Goal: Task Accomplishment & Management: Use online tool/utility

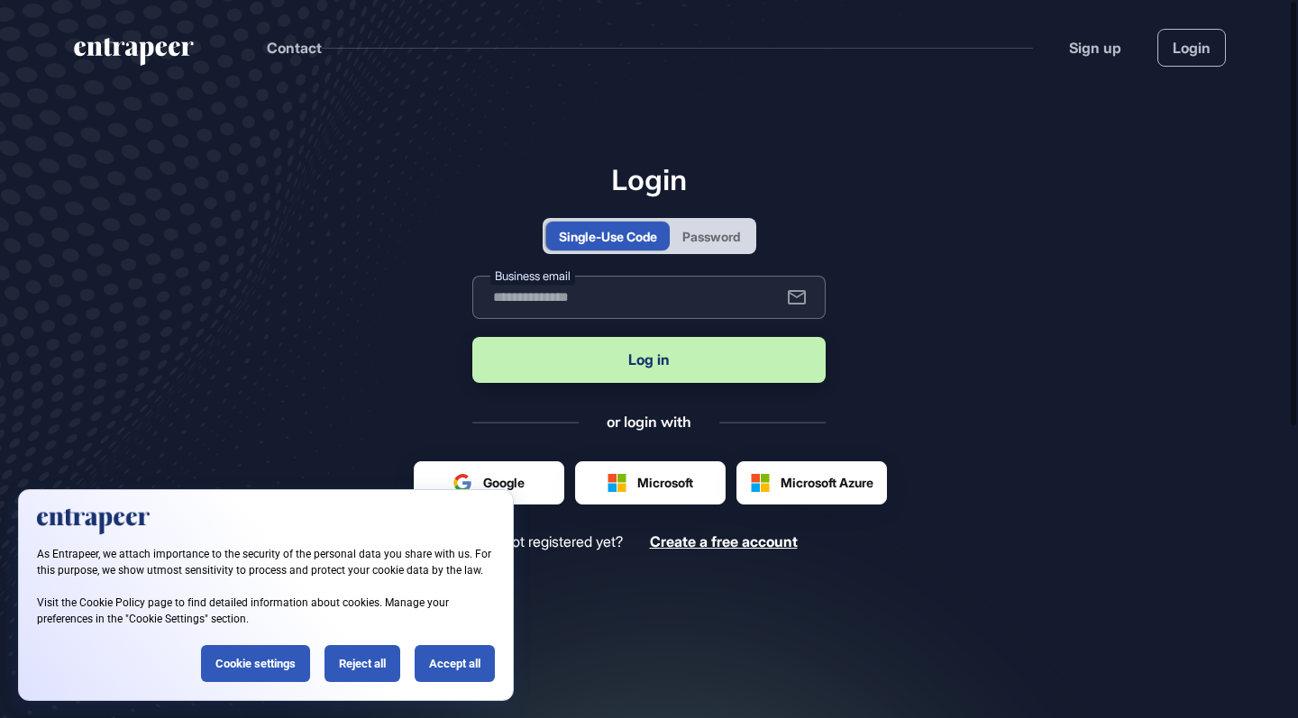
paste input "**********"
type input "**********"
click at [674, 346] on button "Log in" at bounding box center [648, 360] width 353 height 46
paste input "**********"
type input "**********"
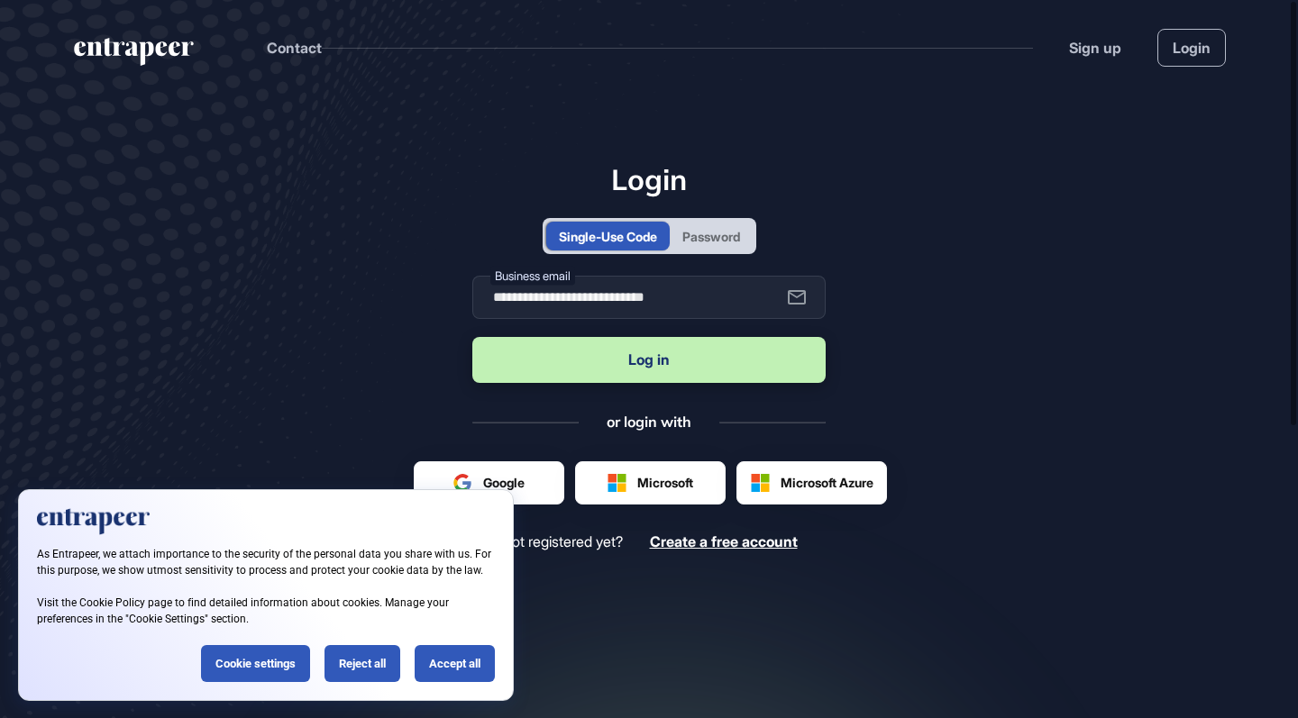
click at [714, 236] on div "Password" at bounding box center [711, 236] width 58 height 19
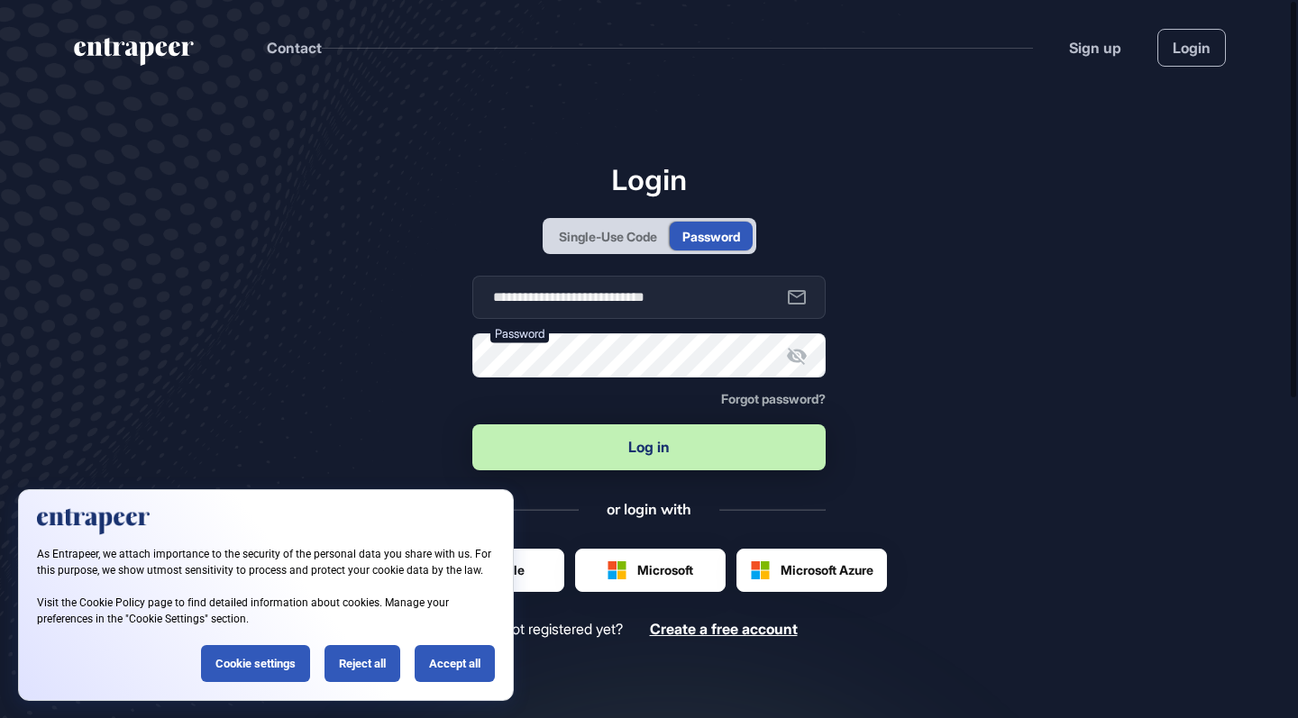
click at [654, 451] on button "Log in" at bounding box center [648, 448] width 353 height 46
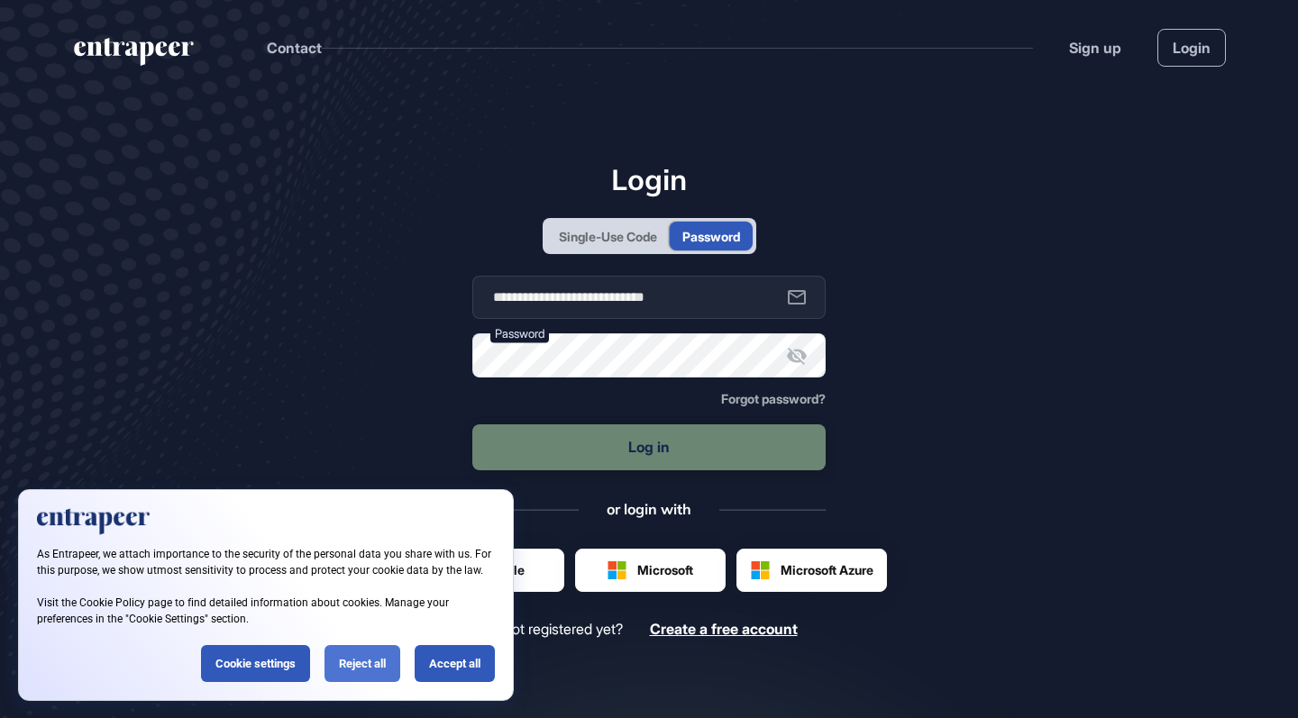
click at [363, 676] on div "Reject all" at bounding box center [363, 663] width 76 height 37
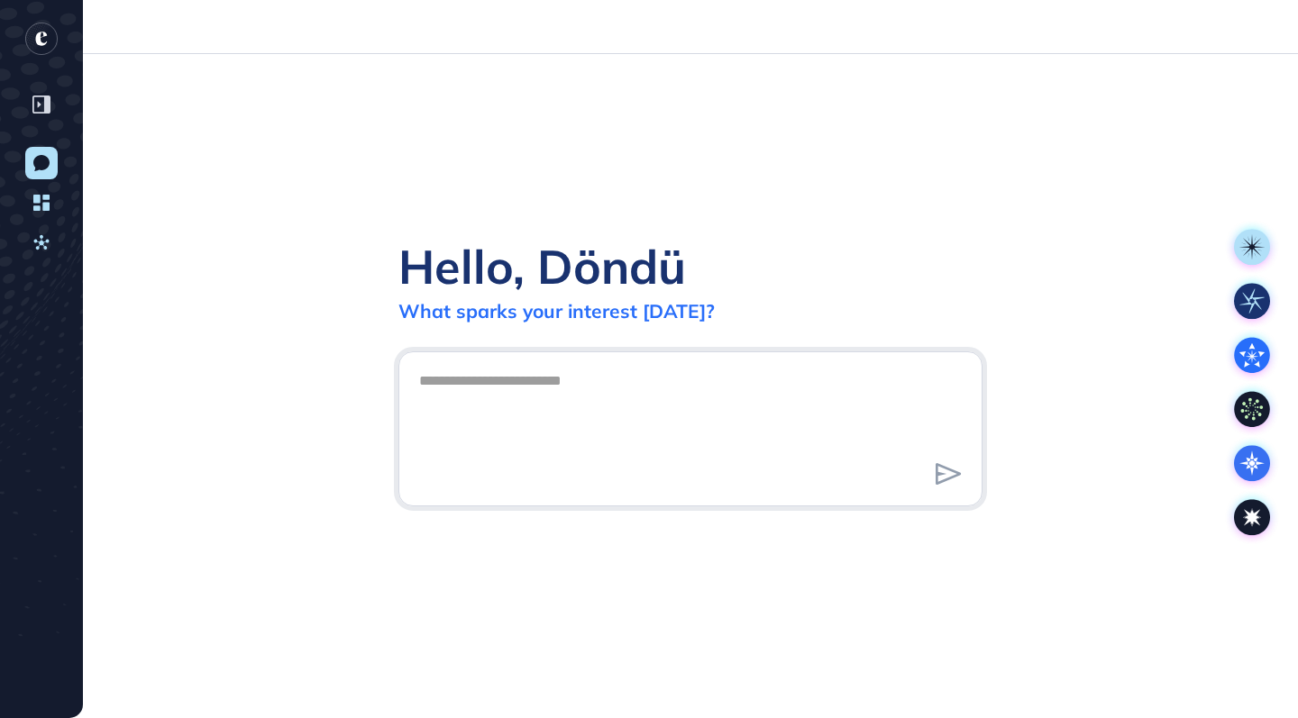
scroll to position [1, 1]
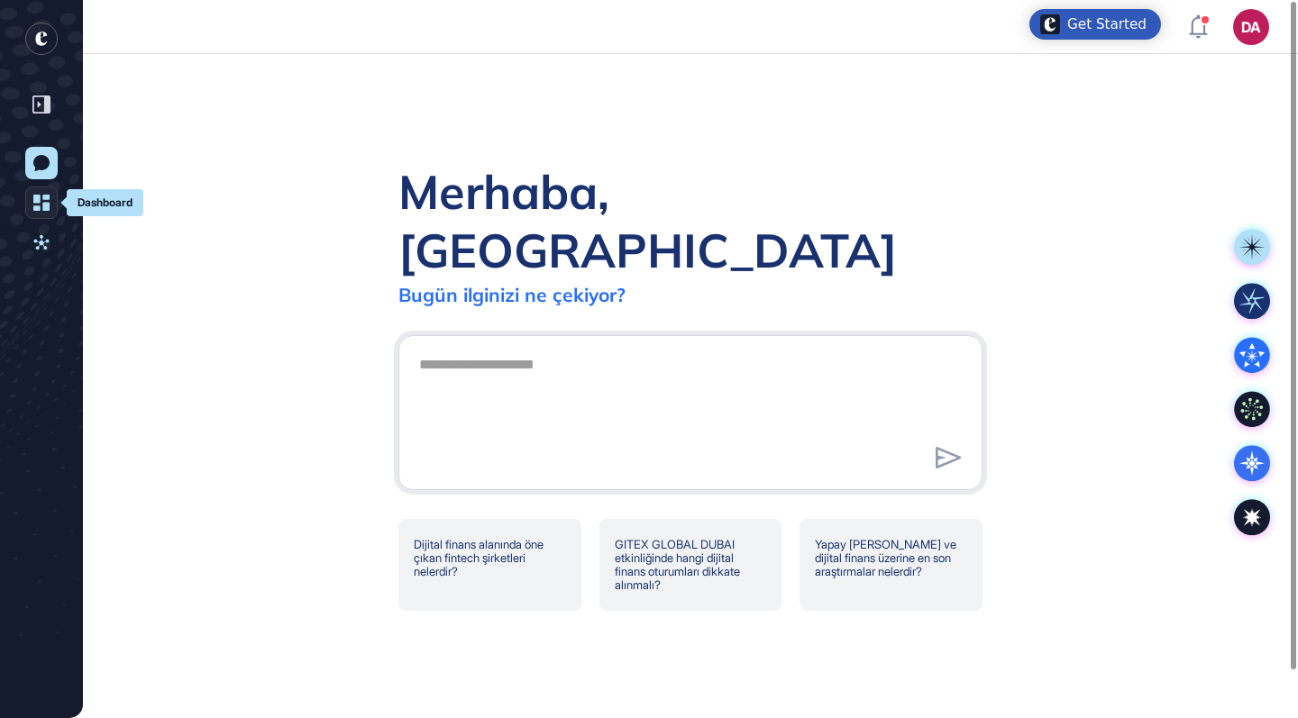
click at [38, 202] on icon at bounding box center [41, 203] width 16 height 16
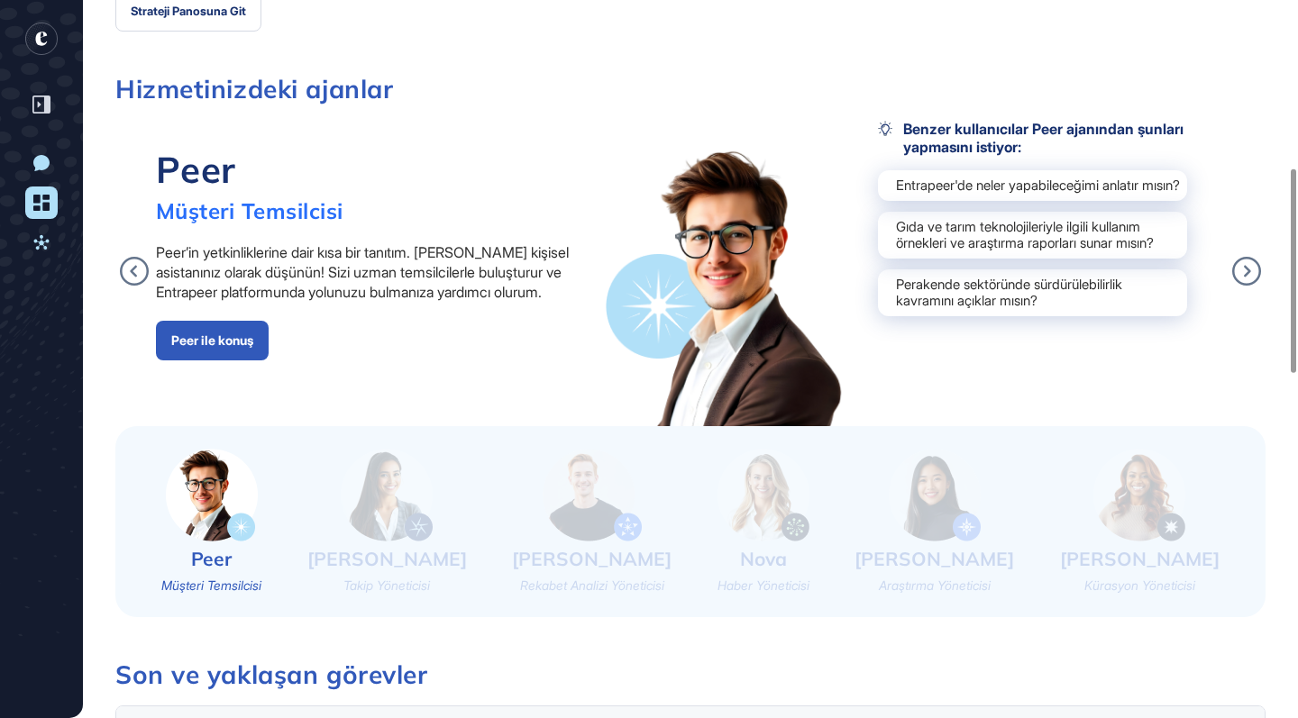
scroll to position [592, 0]
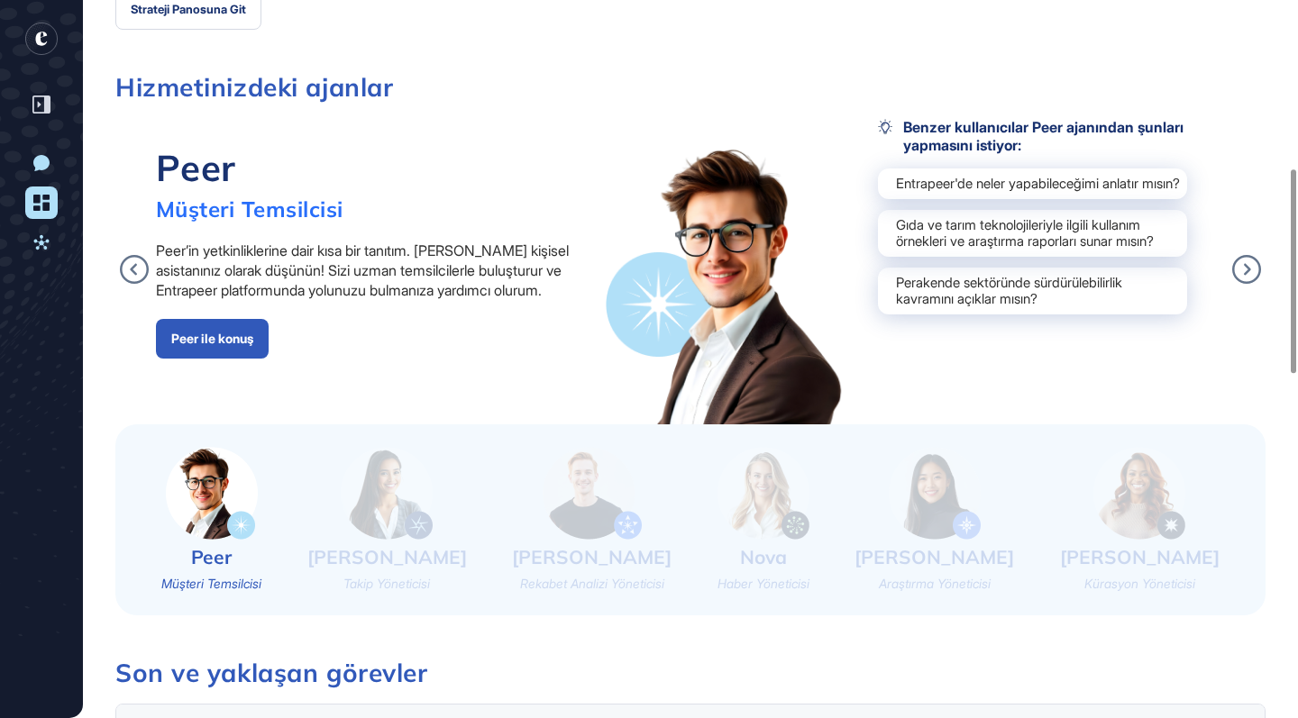
click at [404, 509] on img at bounding box center [387, 493] width 92 height 93
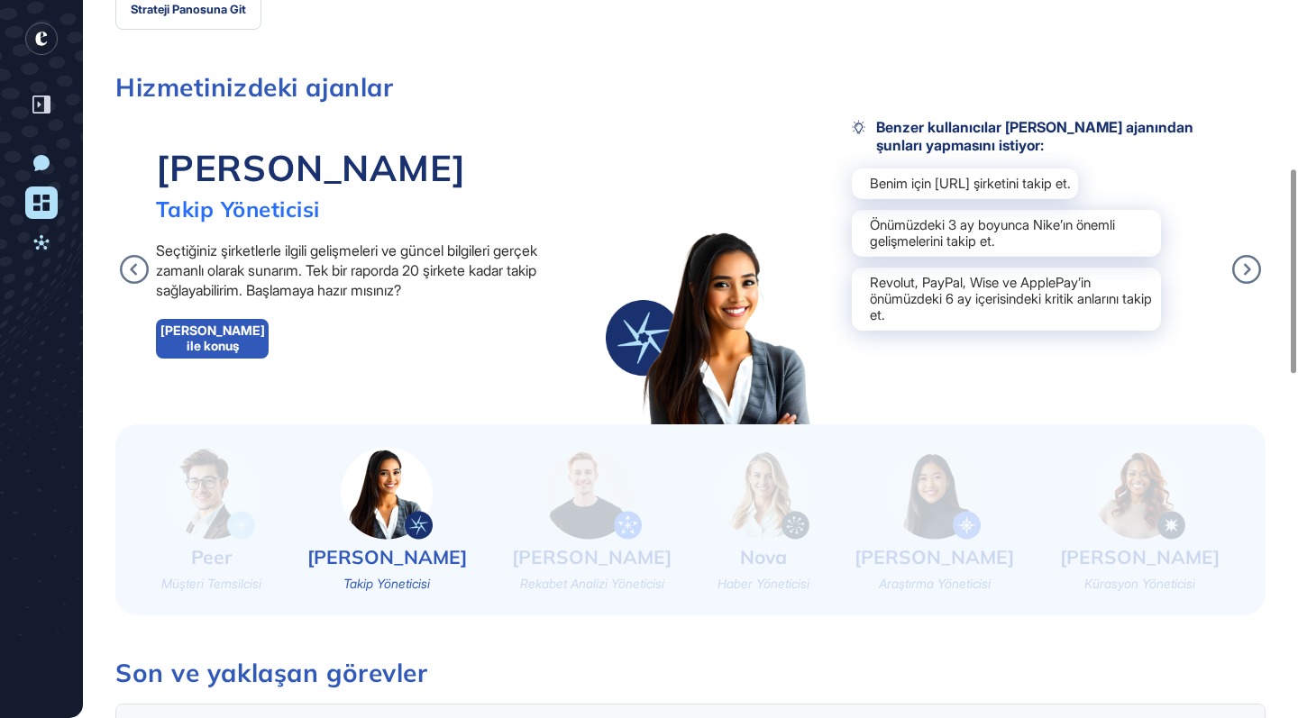
click at [563, 500] on img at bounding box center [592, 493] width 99 height 93
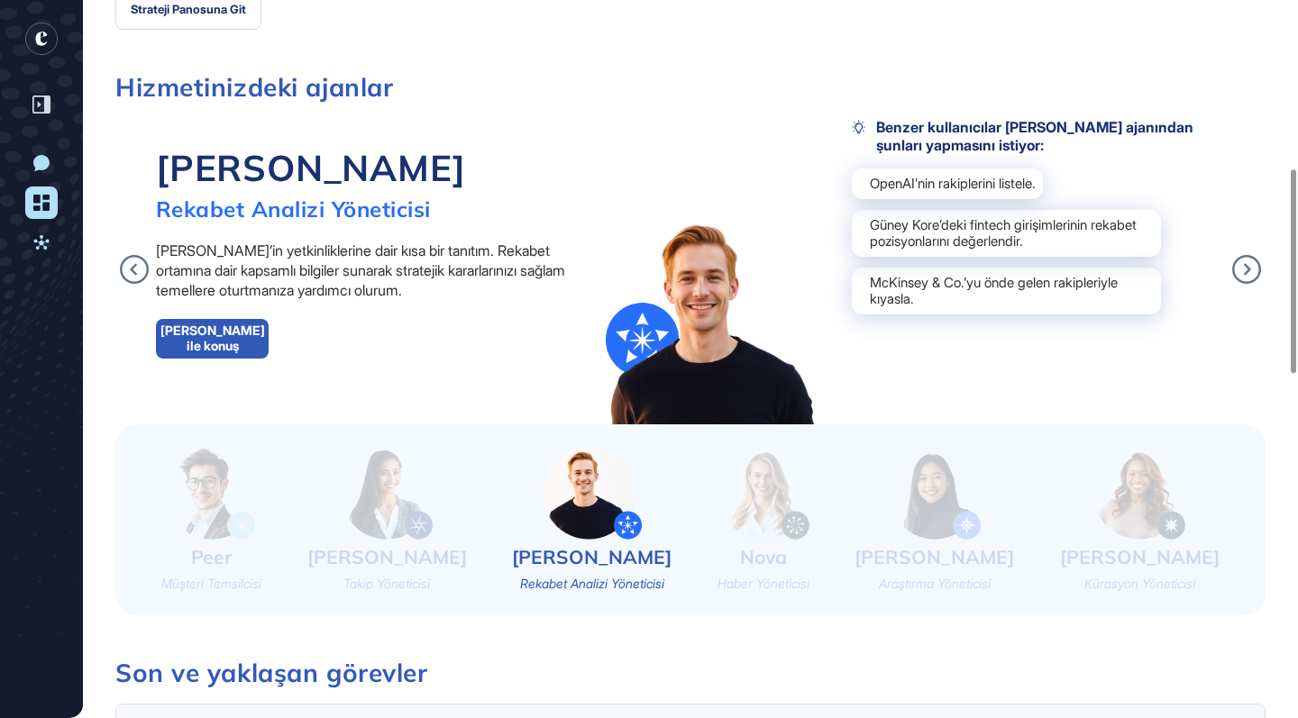
click at [946, 531] on img at bounding box center [935, 493] width 92 height 93
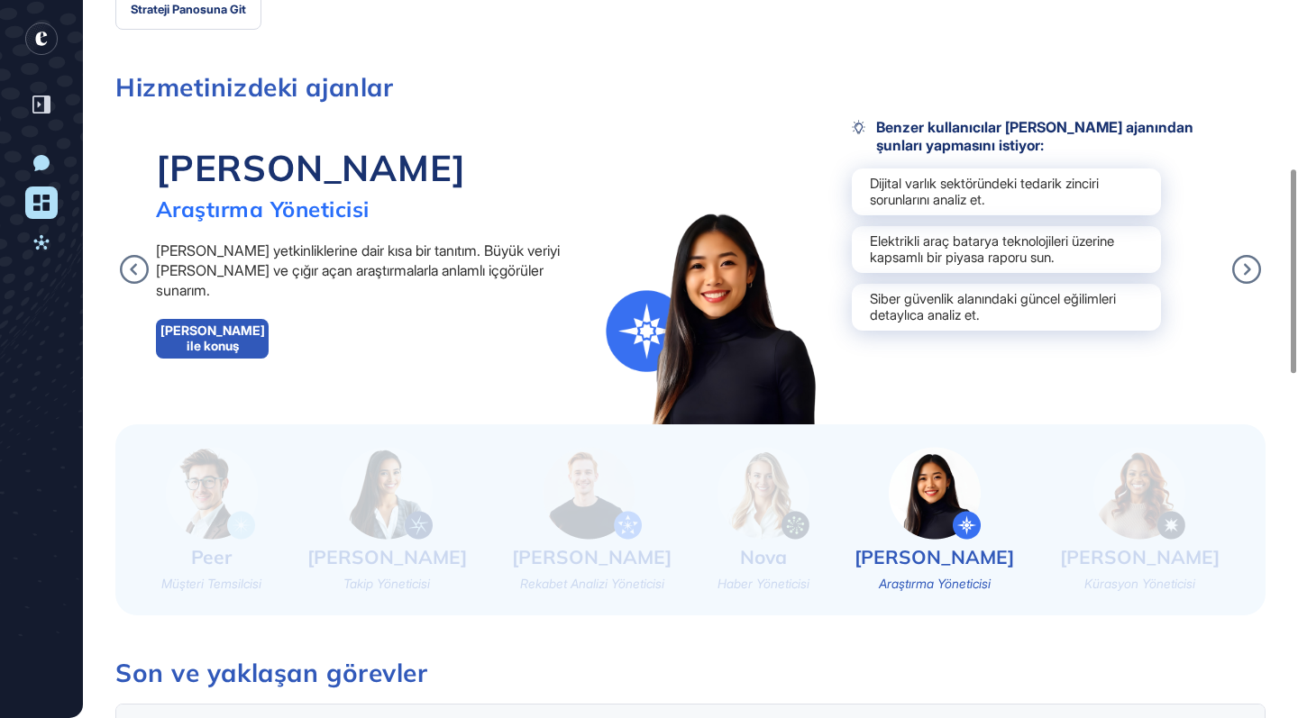
click at [1140, 500] on img at bounding box center [1140, 493] width 92 height 93
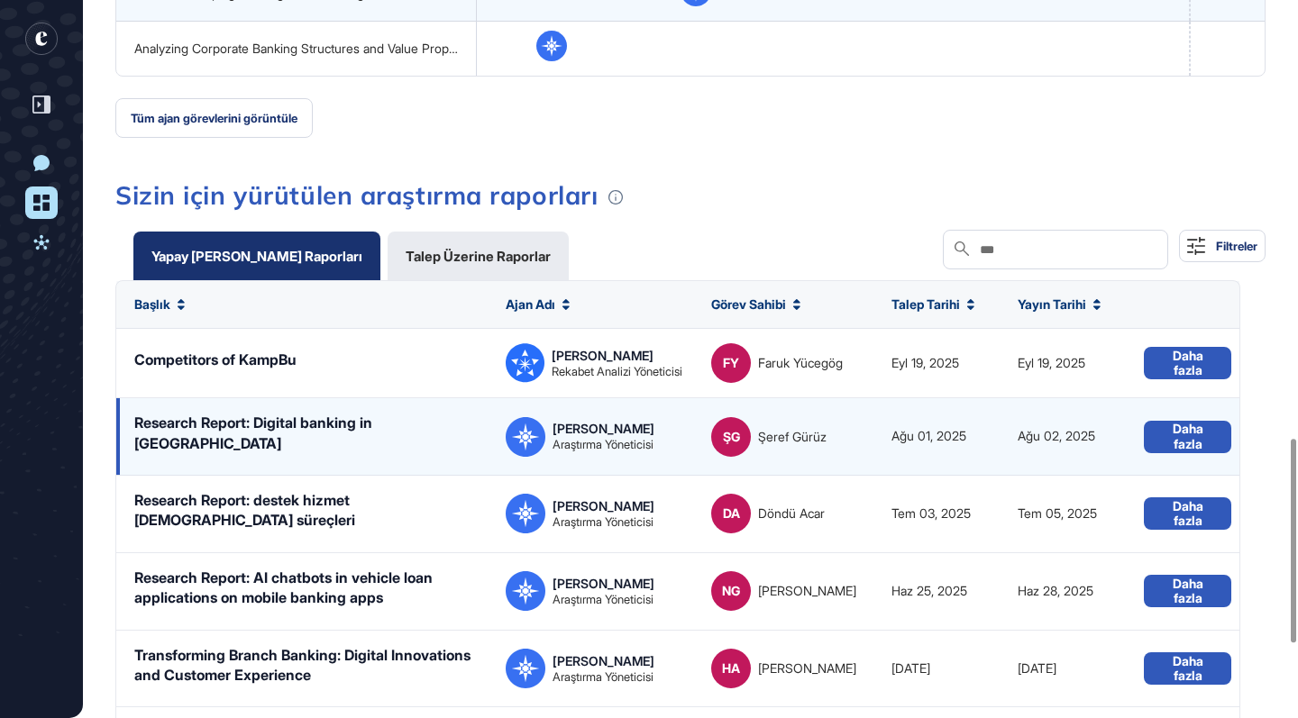
scroll to position [1543, 0]
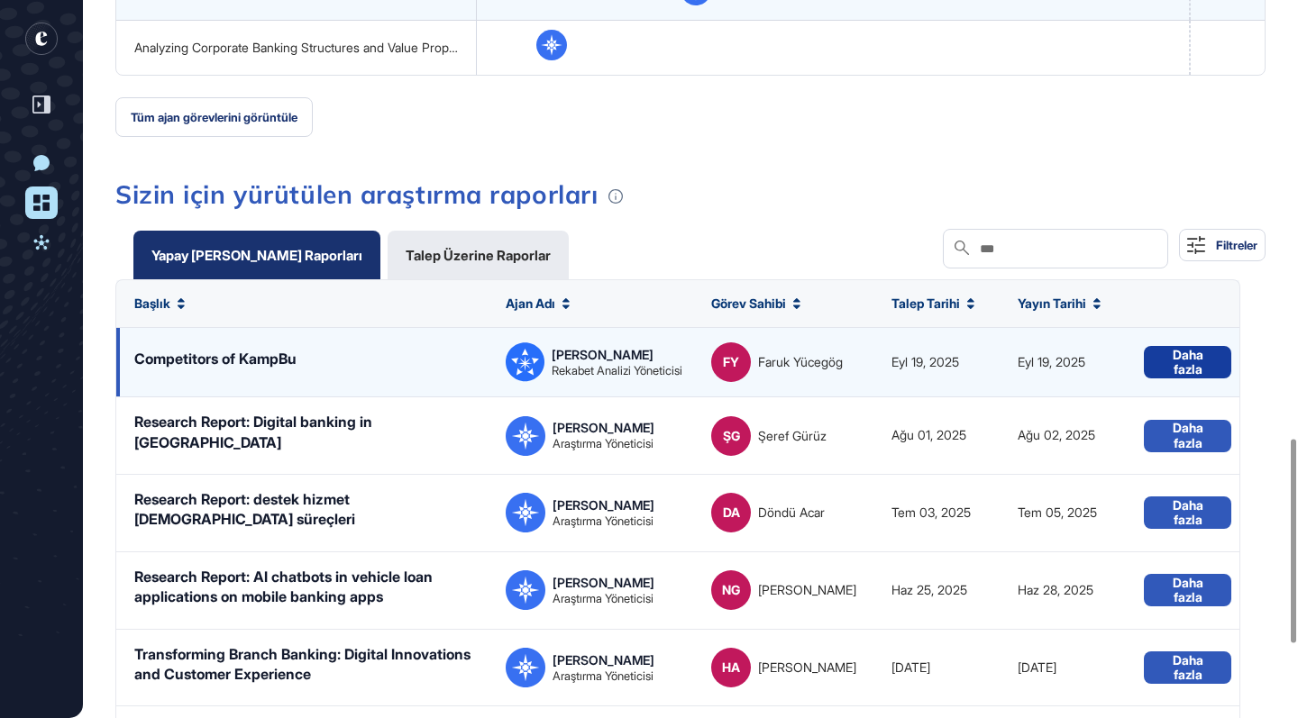
click at [1214, 368] on button "Daha fazla" at bounding box center [1187, 362] width 87 height 32
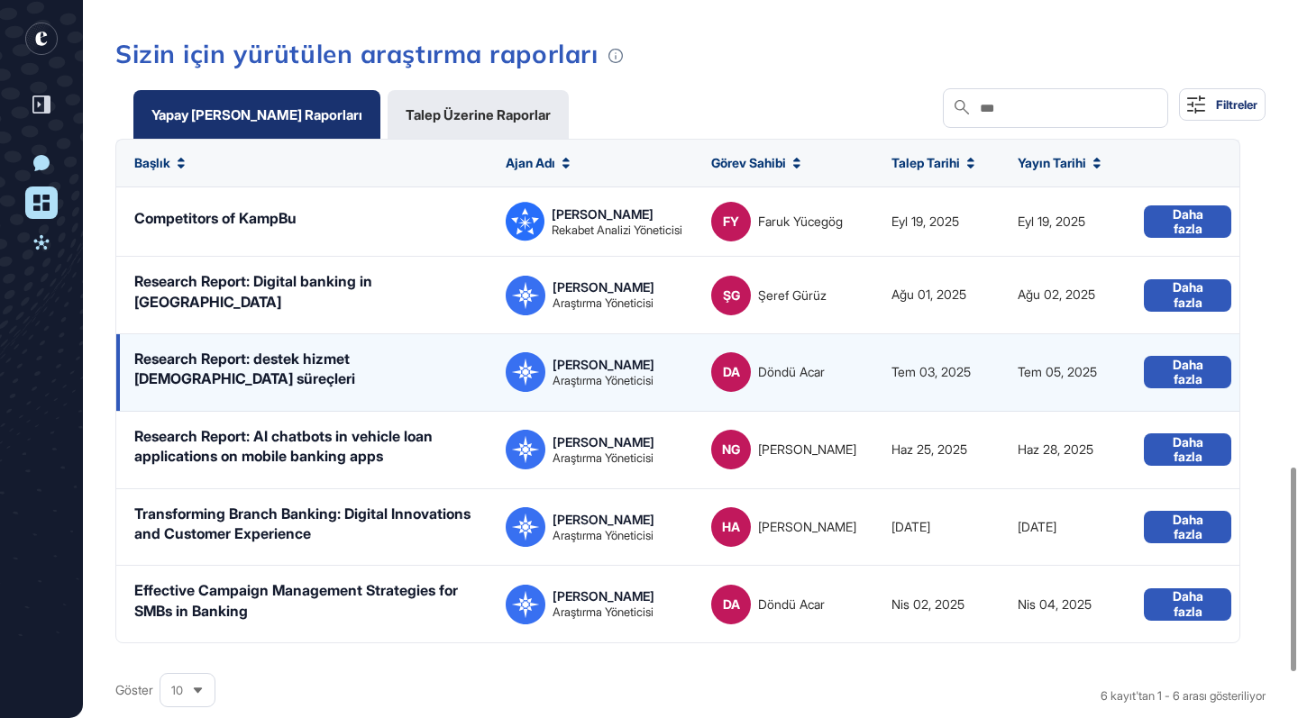
scroll to position [1689, 0]
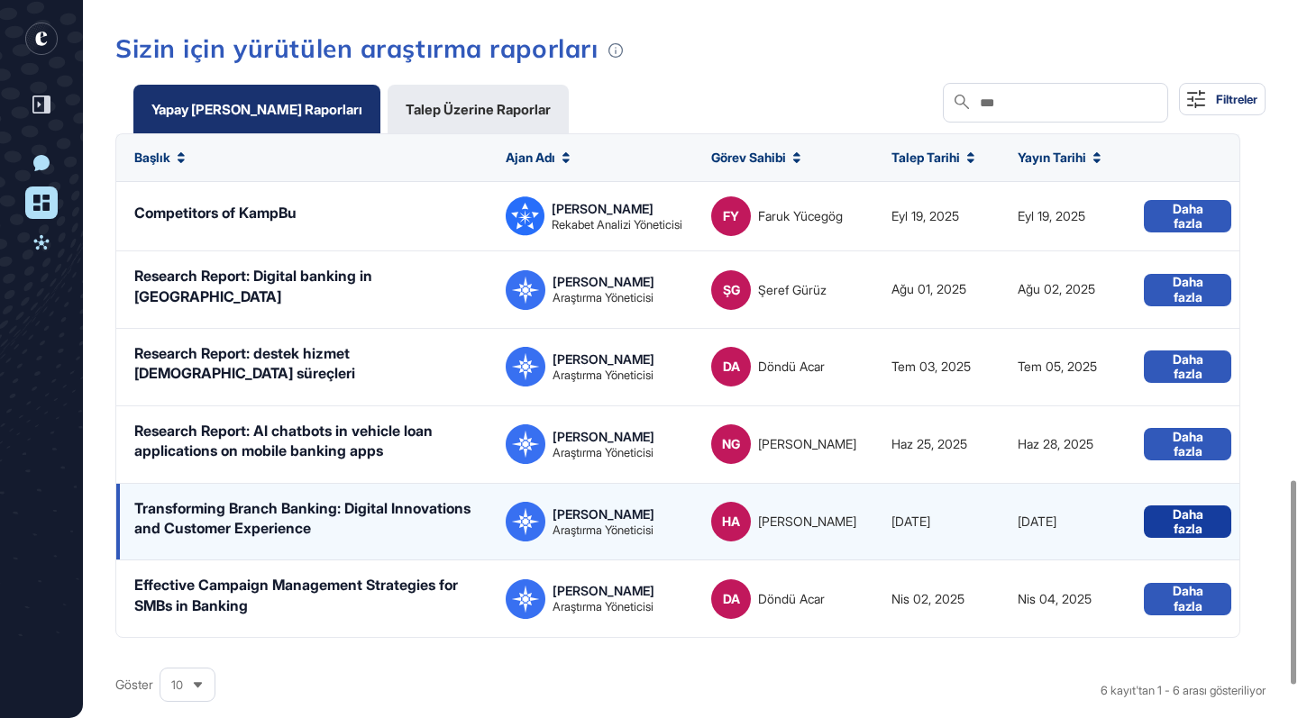
click at [1219, 506] on button "Daha fazla" at bounding box center [1187, 522] width 87 height 32
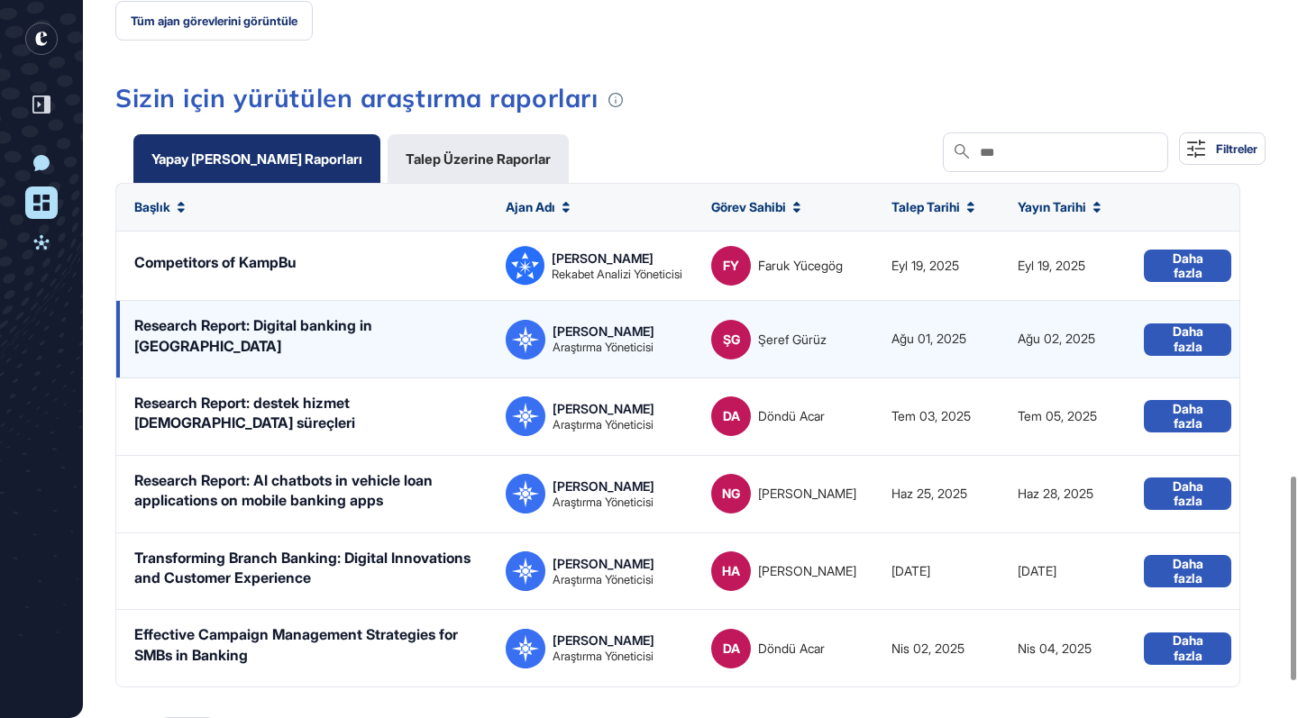
scroll to position [1638, 0]
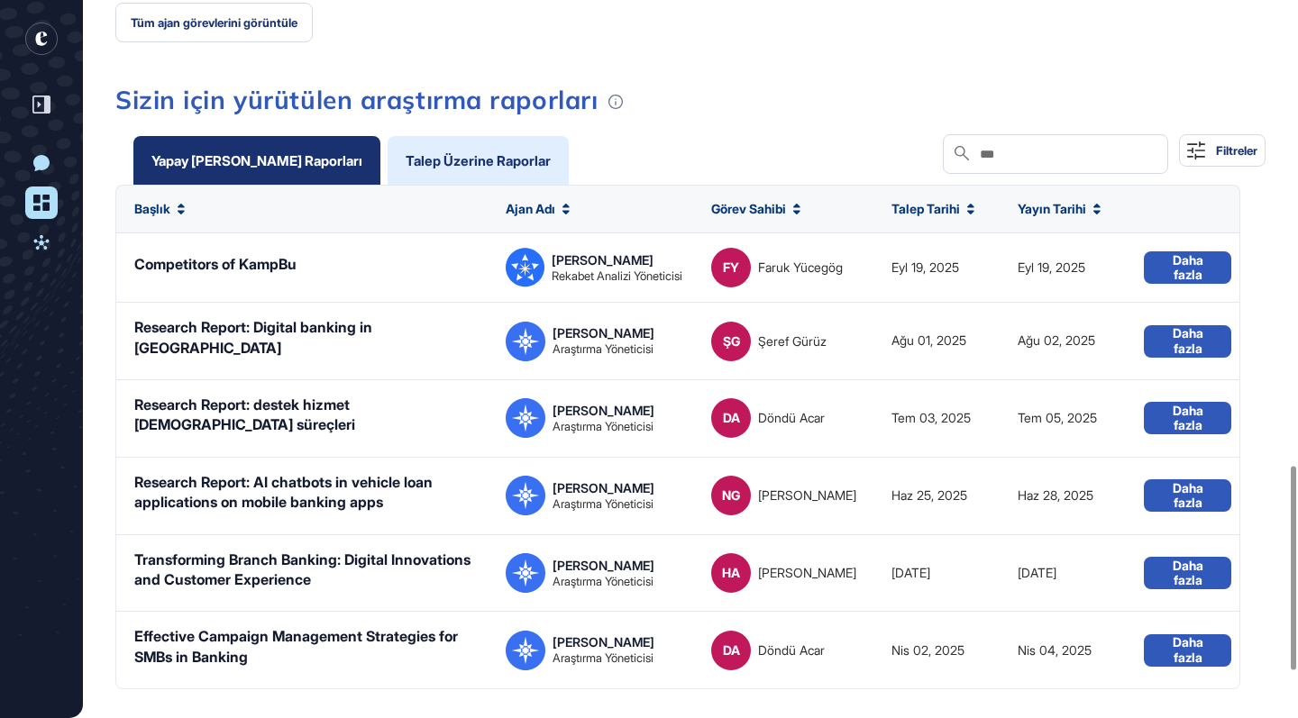
click at [451, 163] on div "Talep Üzerine Raporlar" at bounding box center [478, 161] width 145 height 14
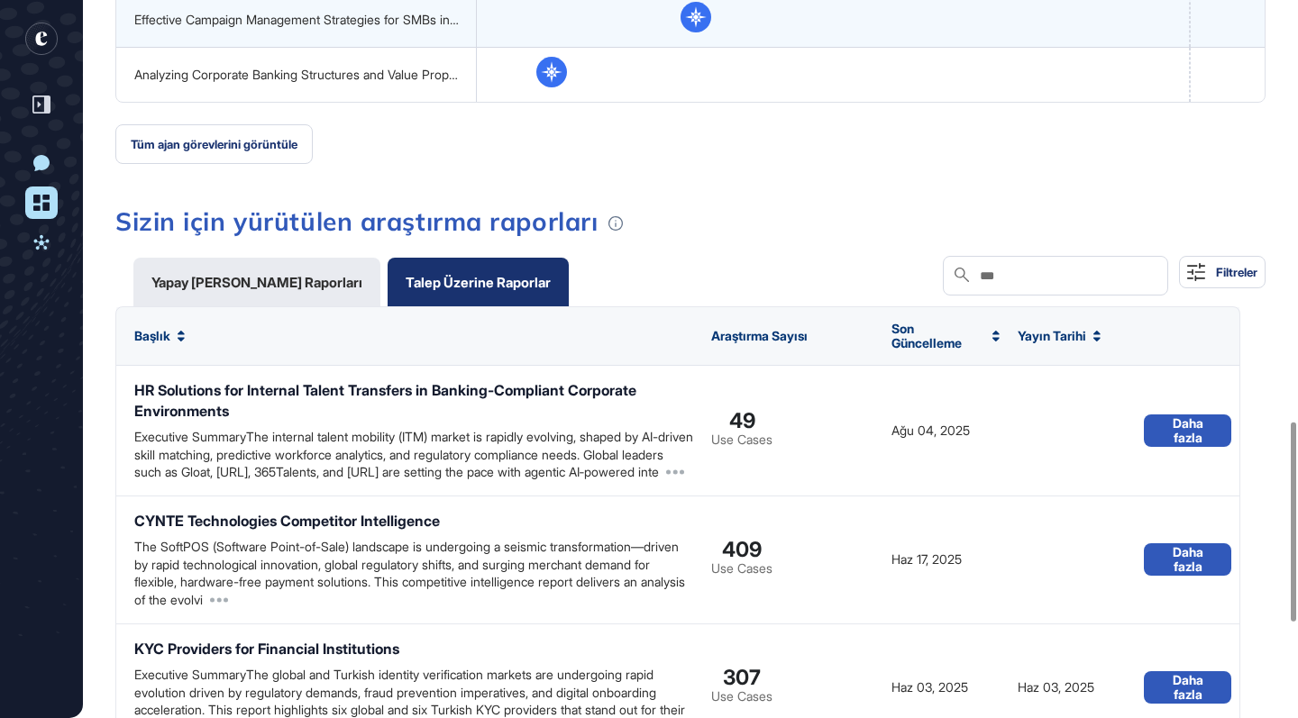
scroll to position [0, 0]
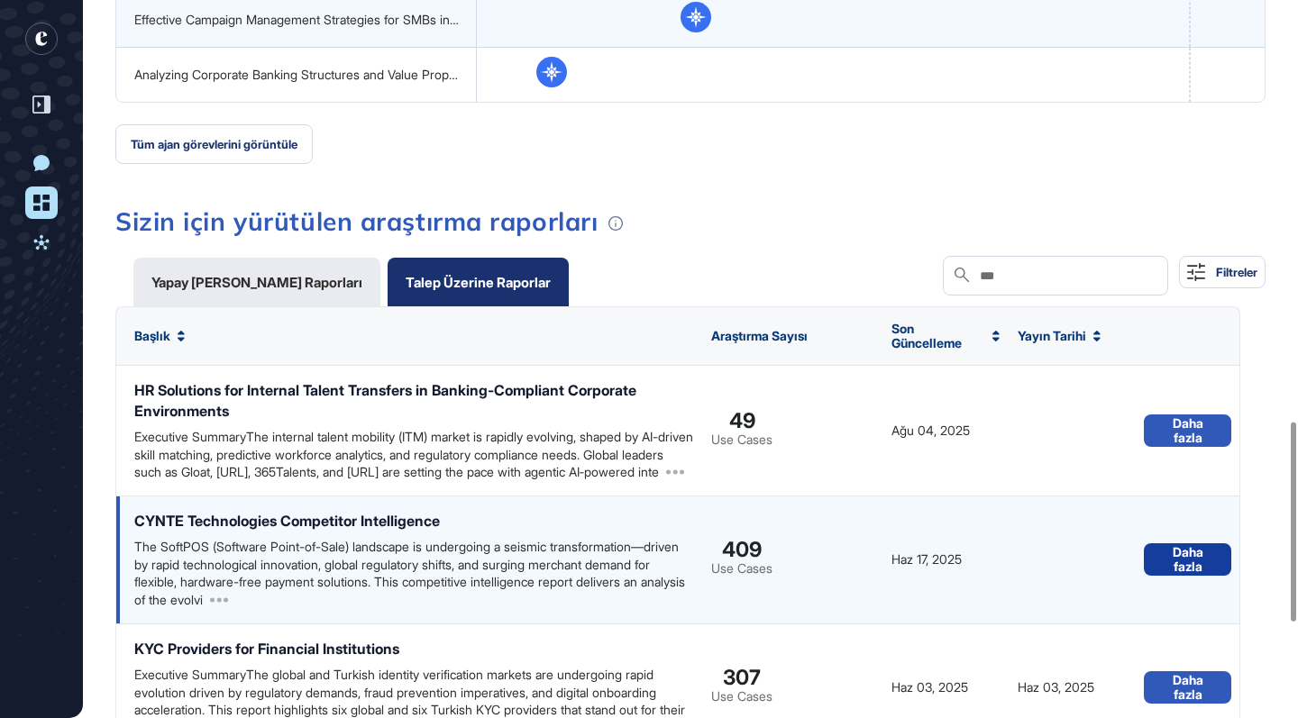
click at [1200, 572] on button "Daha fazla" at bounding box center [1187, 560] width 87 height 32
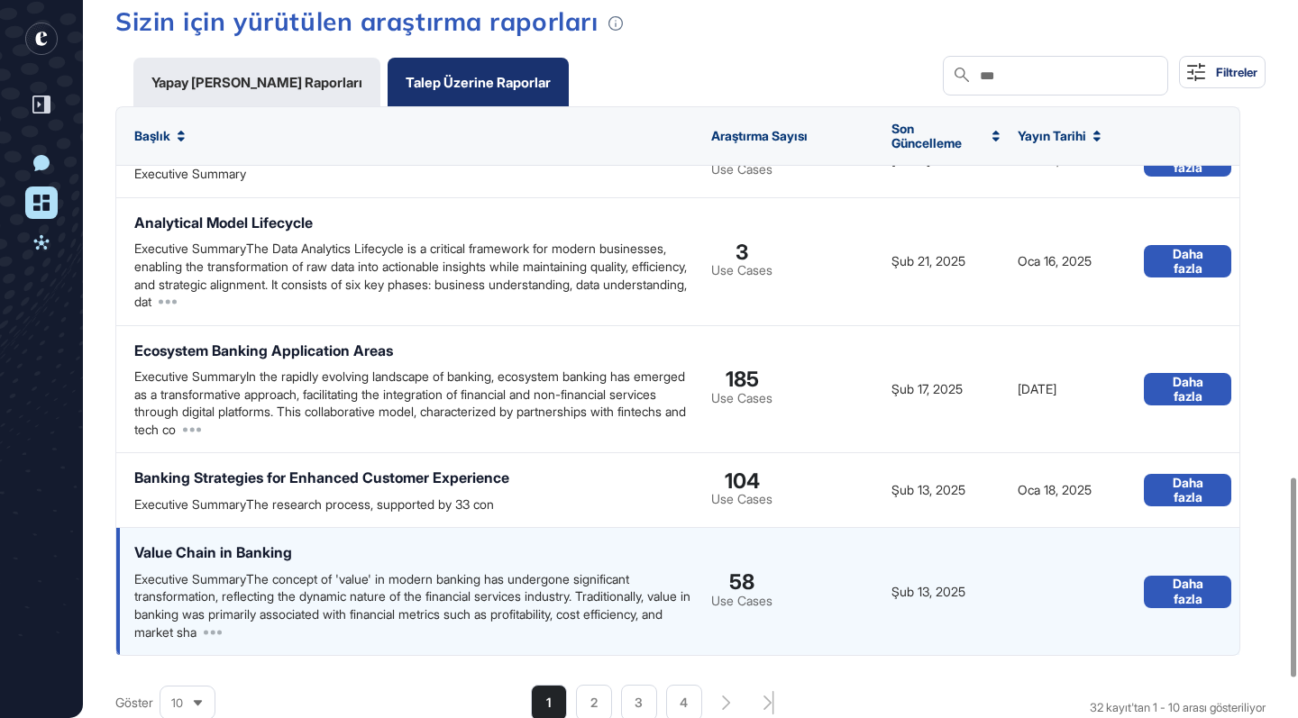
scroll to position [680, 0]
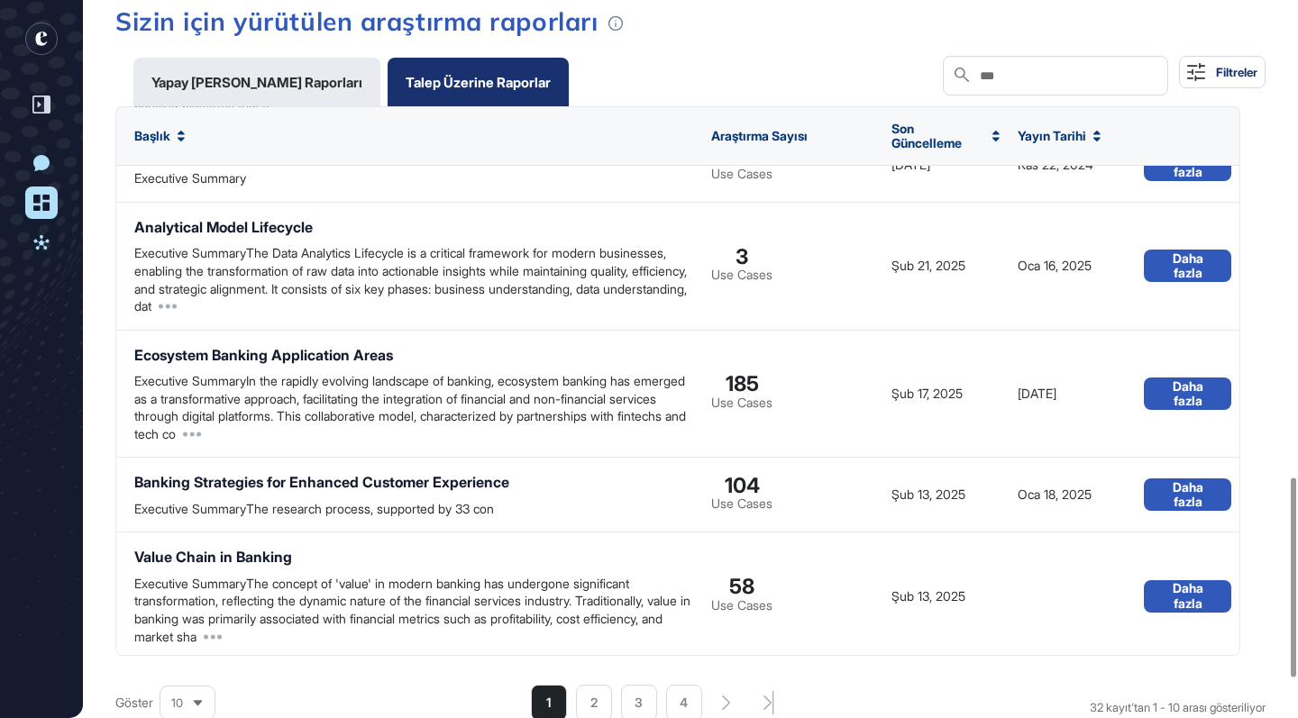
click at [1094, 135] on icon at bounding box center [1097, 136] width 7 height 11
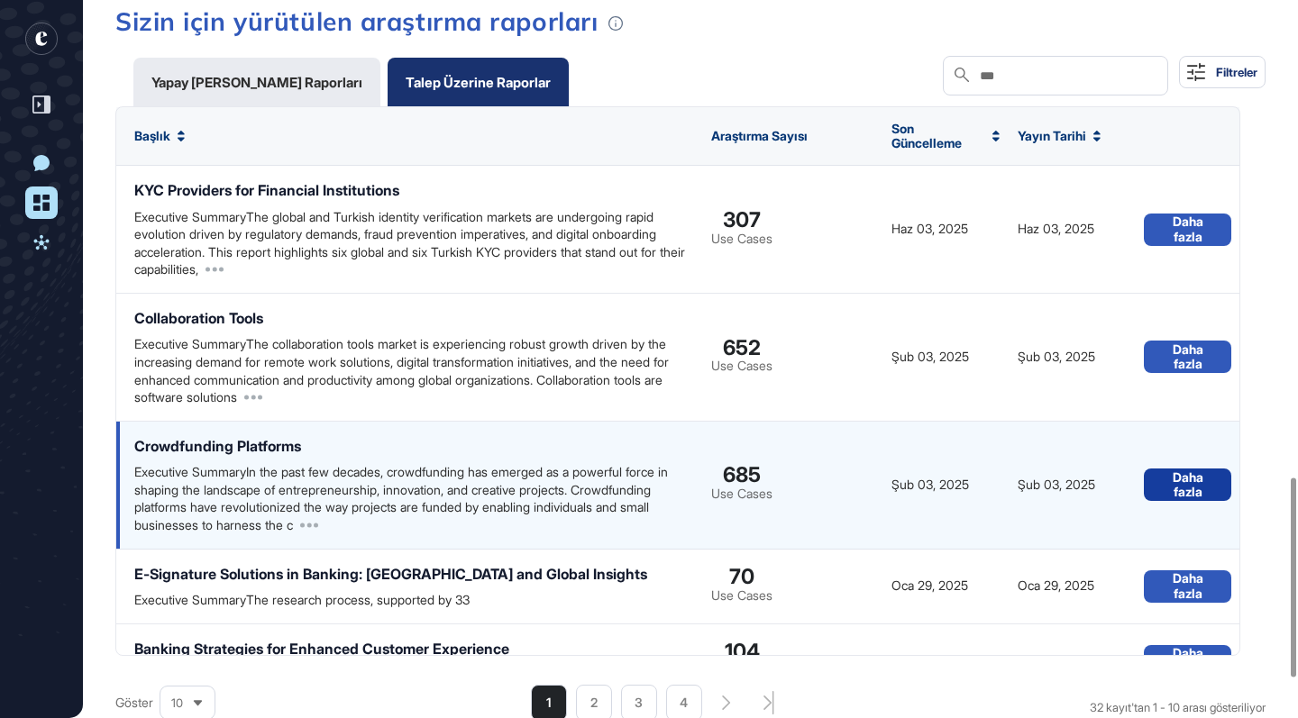
scroll to position [72, 0]
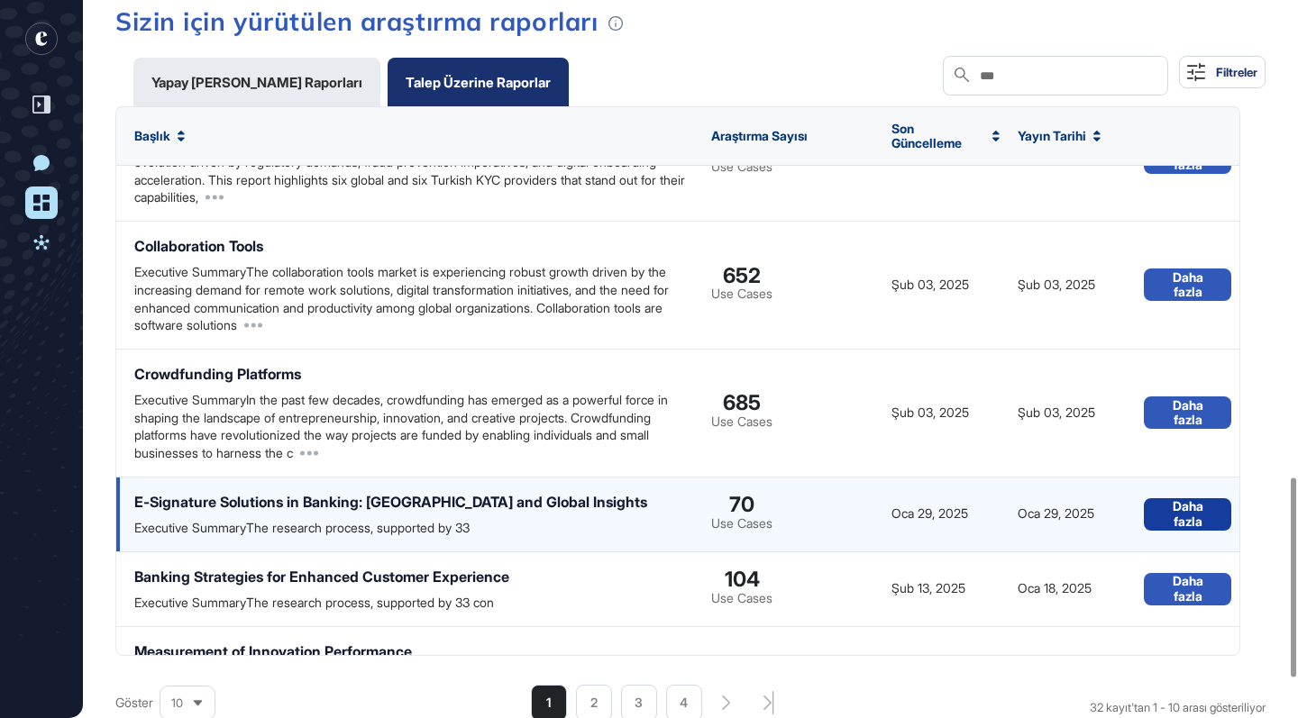
click at [1161, 499] on button "Daha fazla" at bounding box center [1187, 515] width 87 height 32
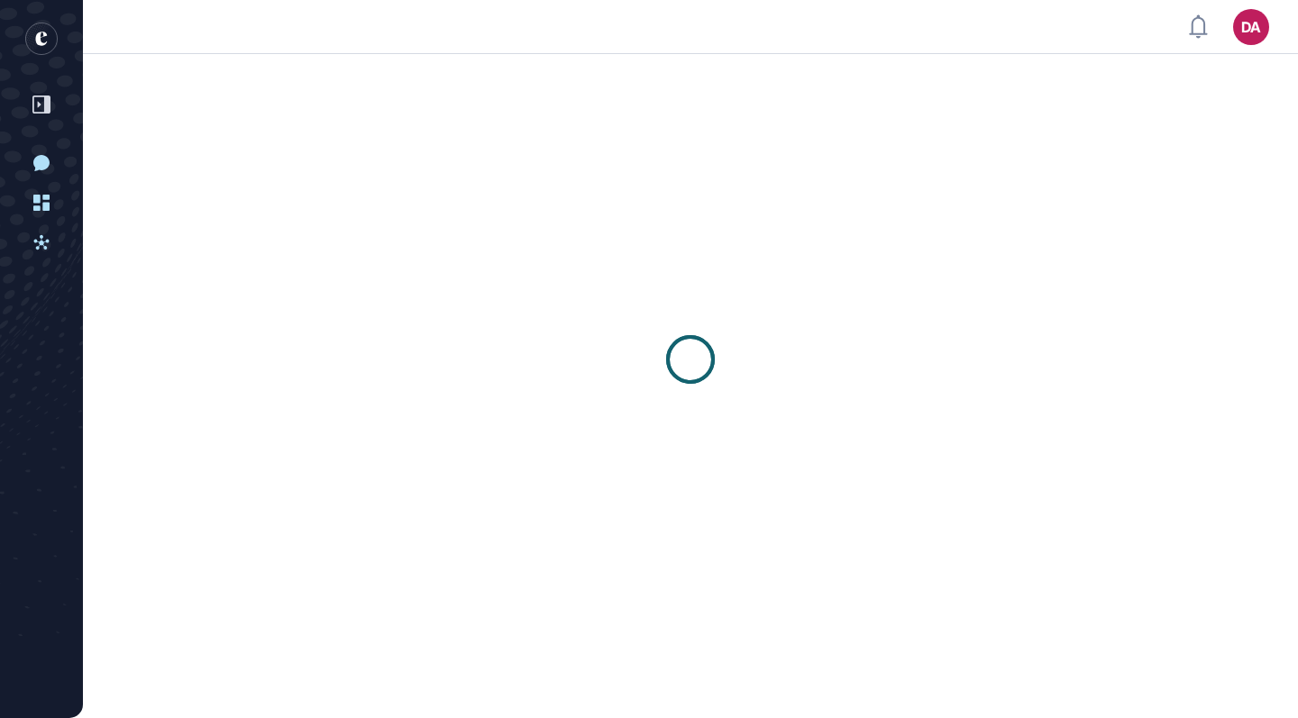
scroll to position [1, 1]
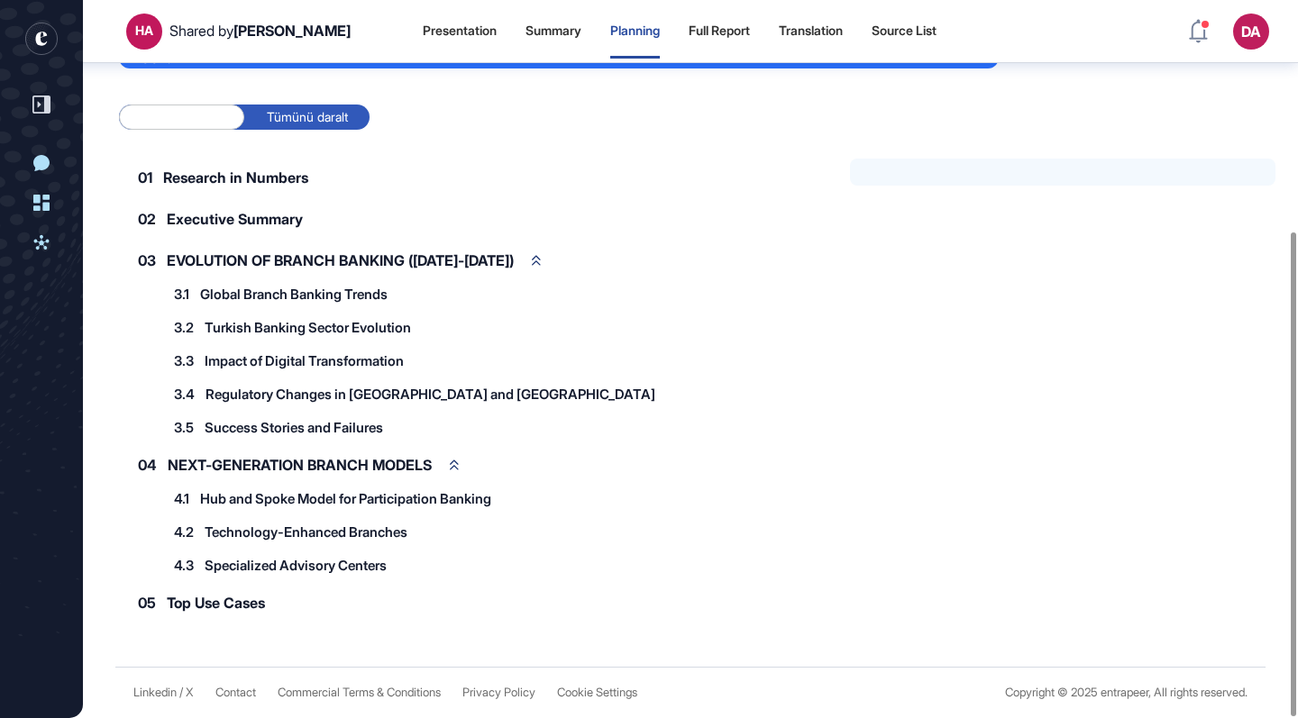
scroll to position [343, 0]
click at [203, 116] on label "Tümünü genişlet" at bounding box center [181, 117] width 125 height 25
click at [300, 111] on label "Tümünü daralt" at bounding box center [306, 117] width 125 height 25
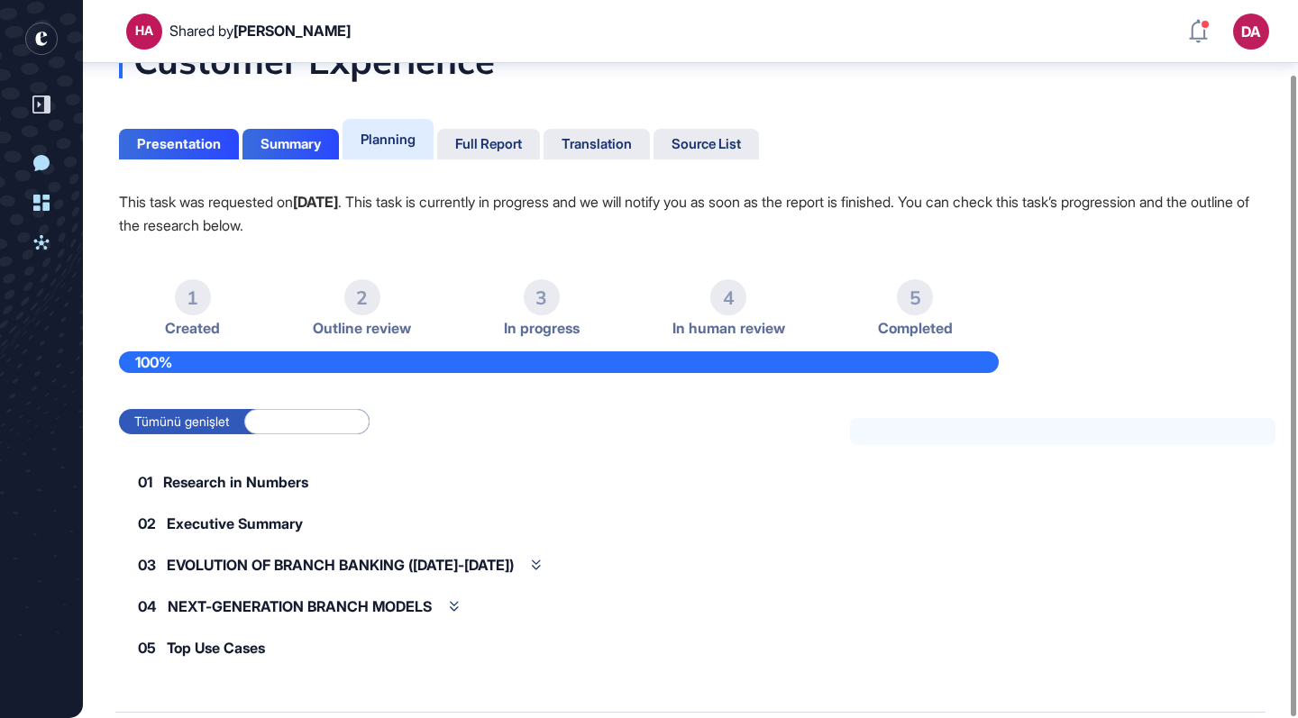
scroll to position [88, 0]
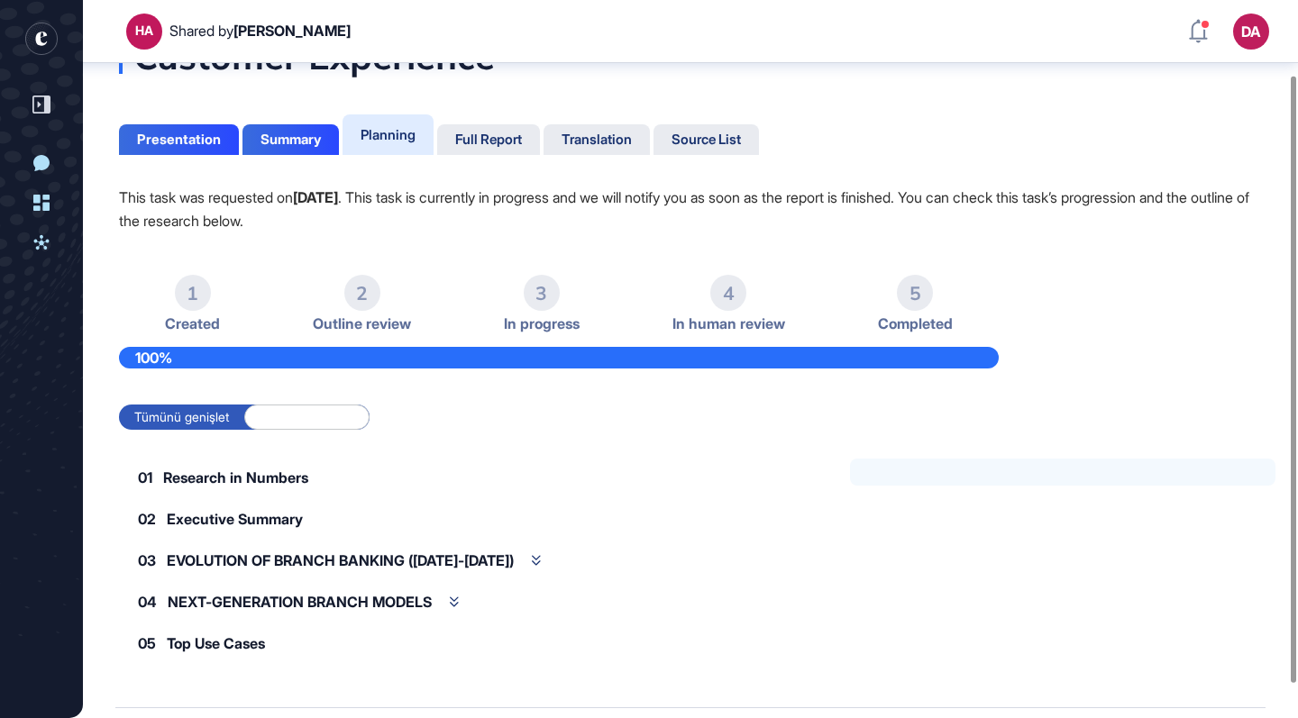
click at [224, 414] on label "Tümünü genişlet" at bounding box center [181, 417] width 125 height 25
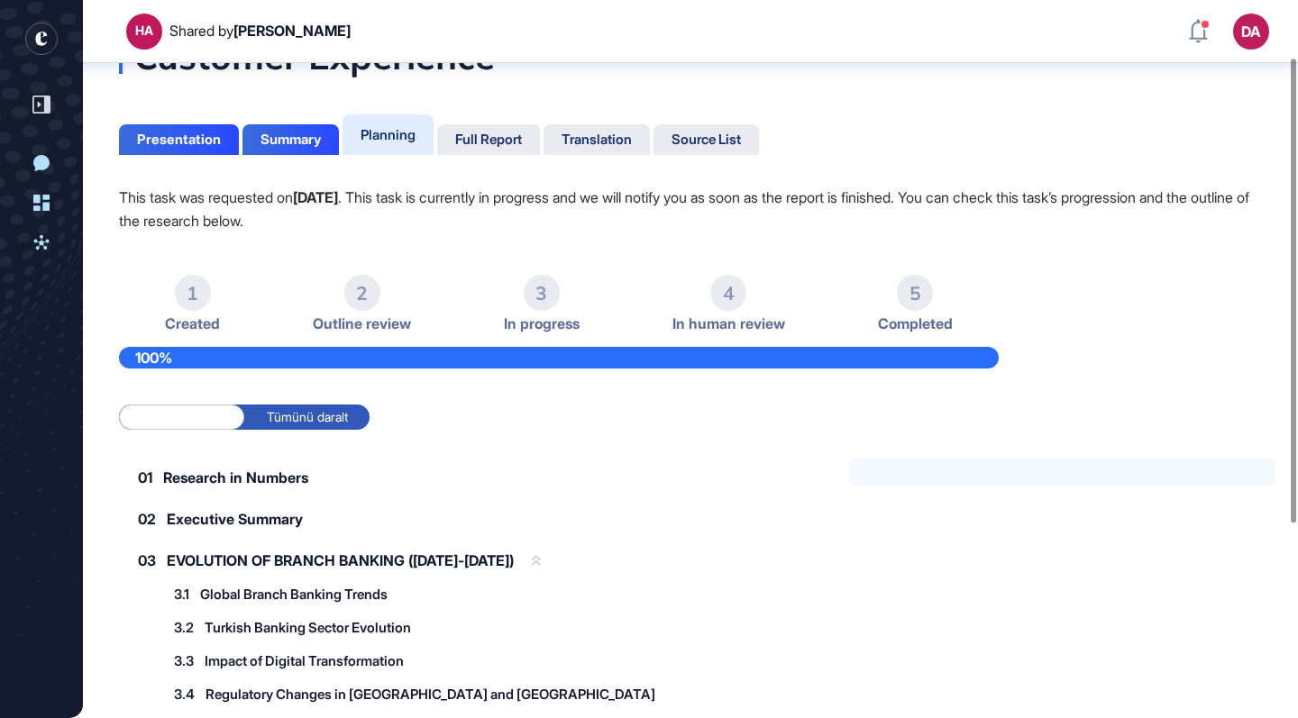
click at [532, 563] on icon at bounding box center [536, 561] width 9 height 10
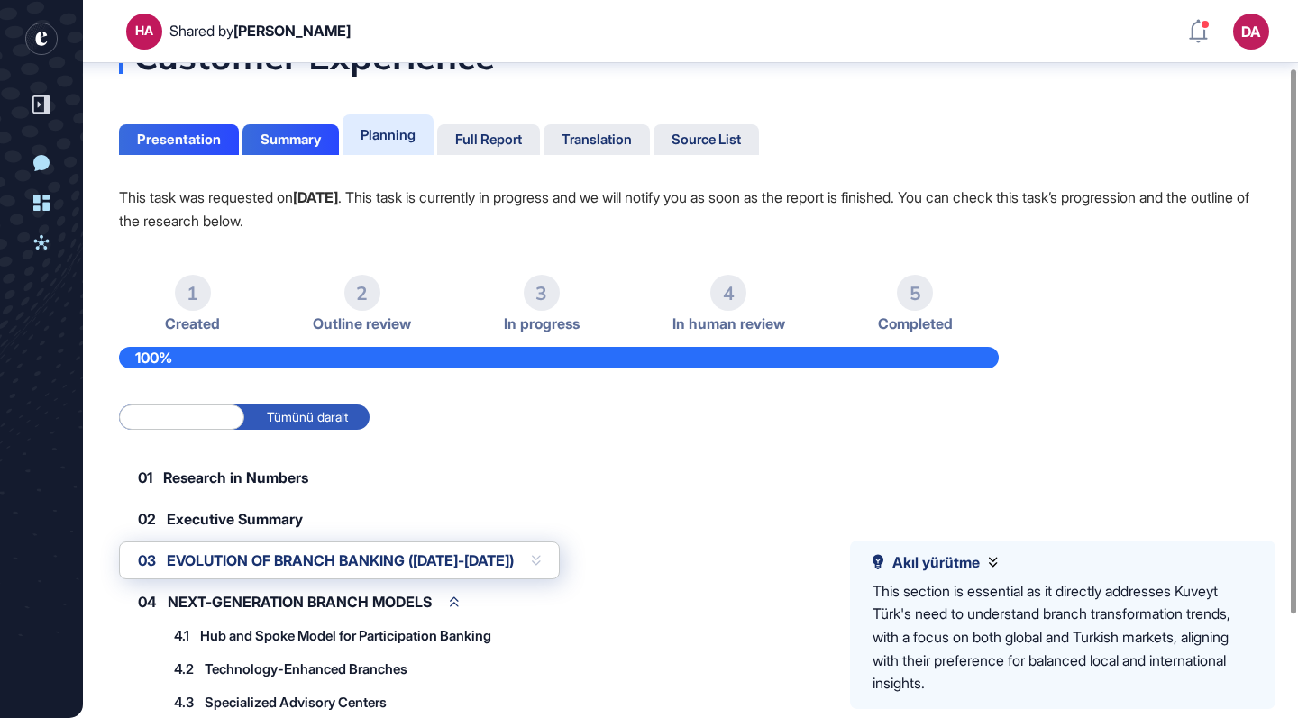
scroll to position [179, 0]
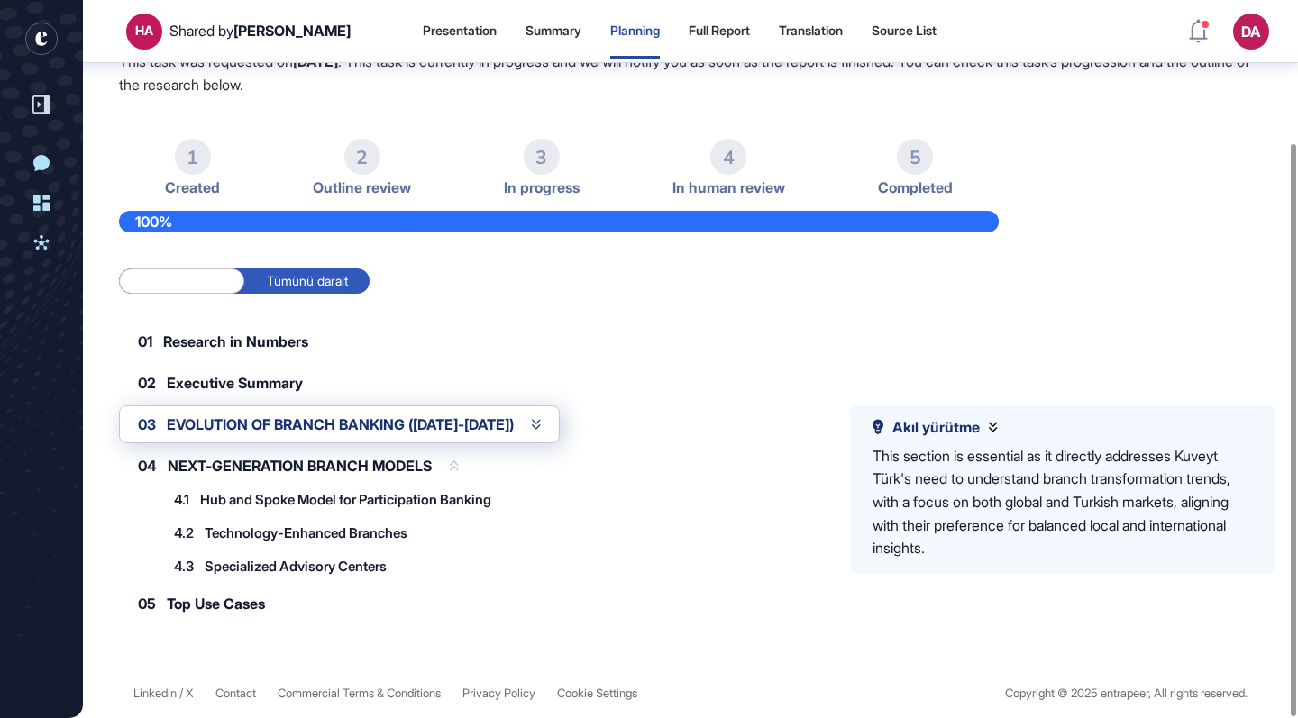
click at [369, 472] on span "NEXT-GENERATION BRANCH MODELS" at bounding box center [300, 466] width 264 height 14
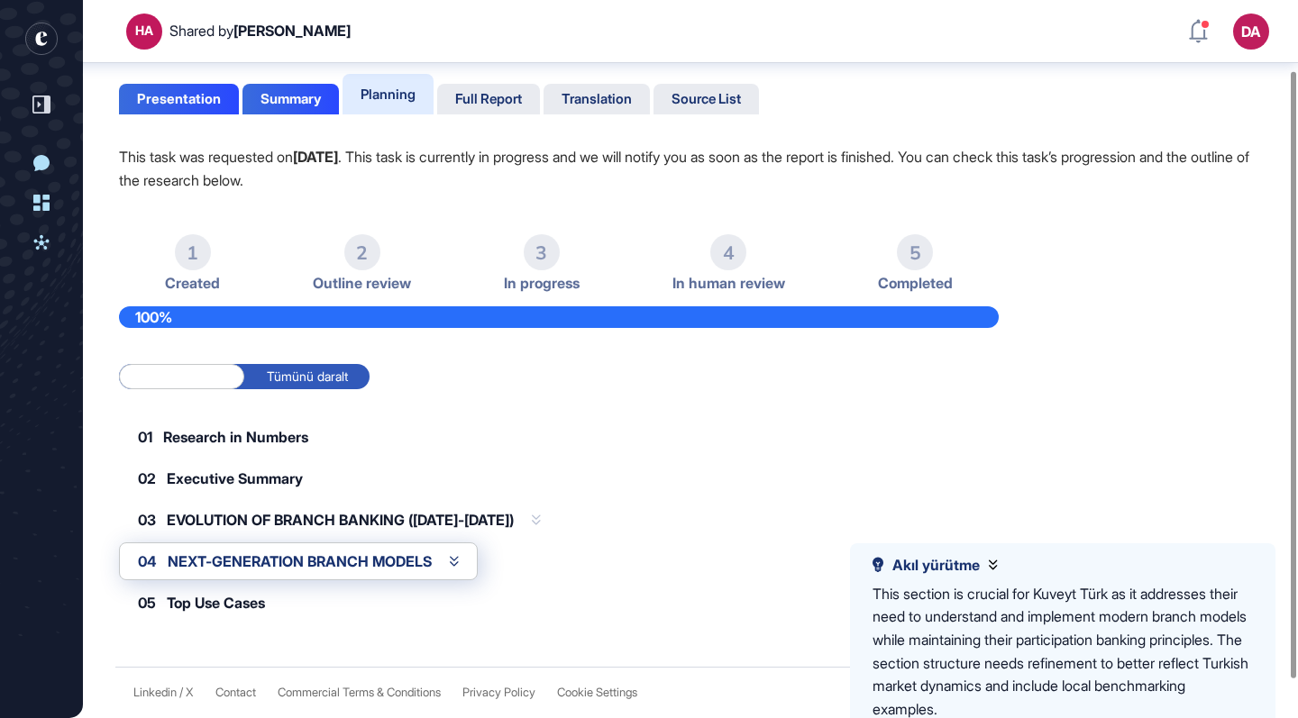
scroll to position [99, 0]
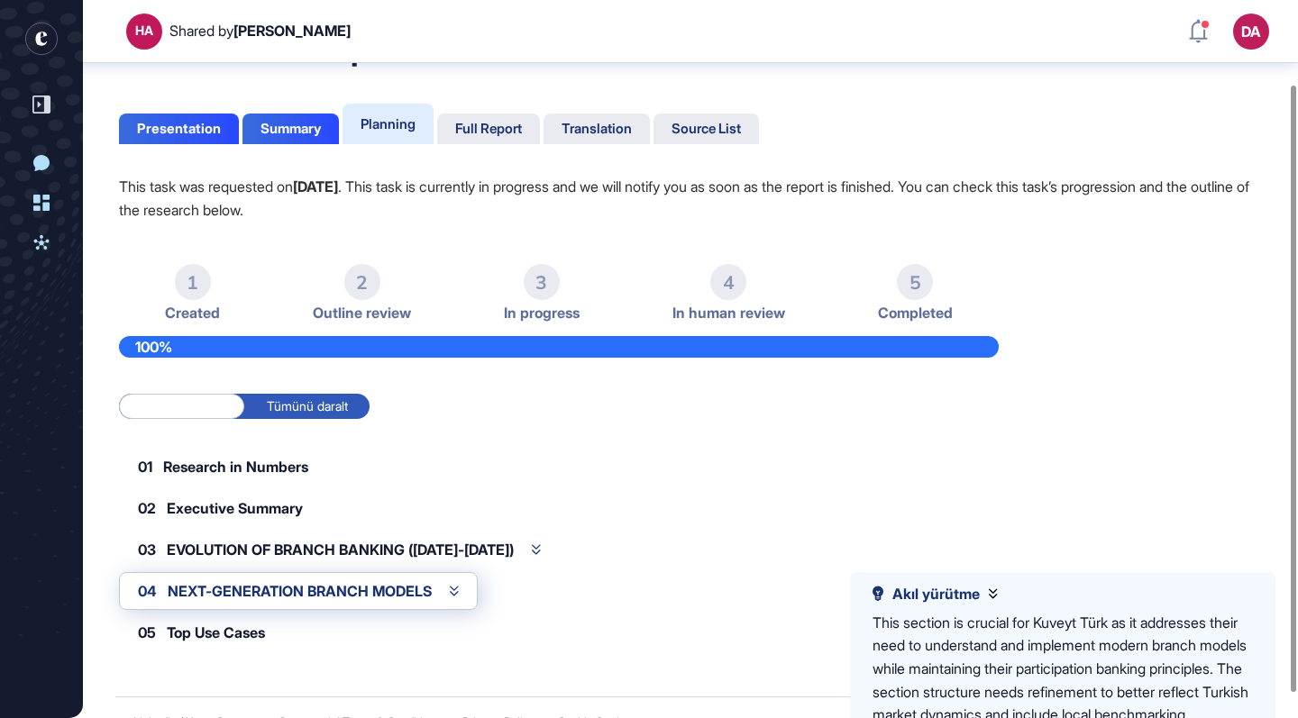
click at [361, 301] on li "2 Outline review" at bounding box center [362, 293] width 98 height 58
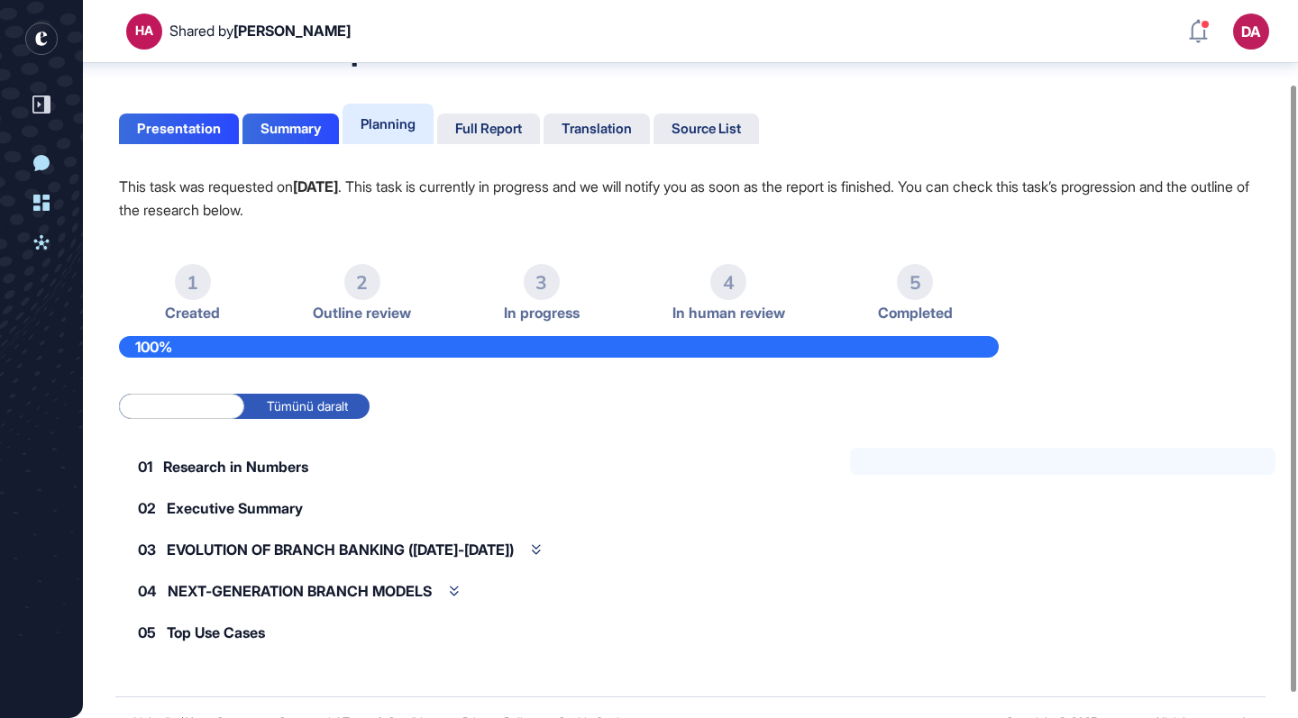
click at [729, 293] on div "4" at bounding box center [728, 282] width 36 height 36
click at [499, 127] on div "Full Report" at bounding box center [488, 129] width 67 height 16
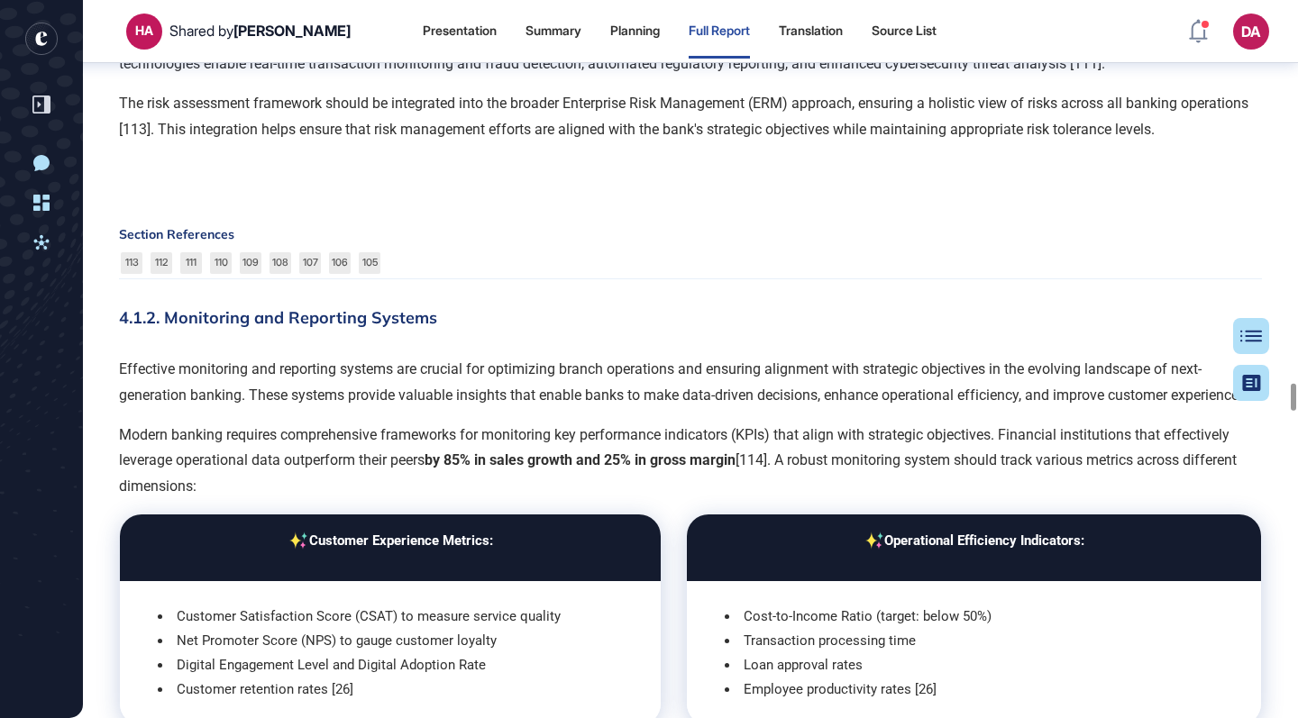
scroll to position [26453, 0]
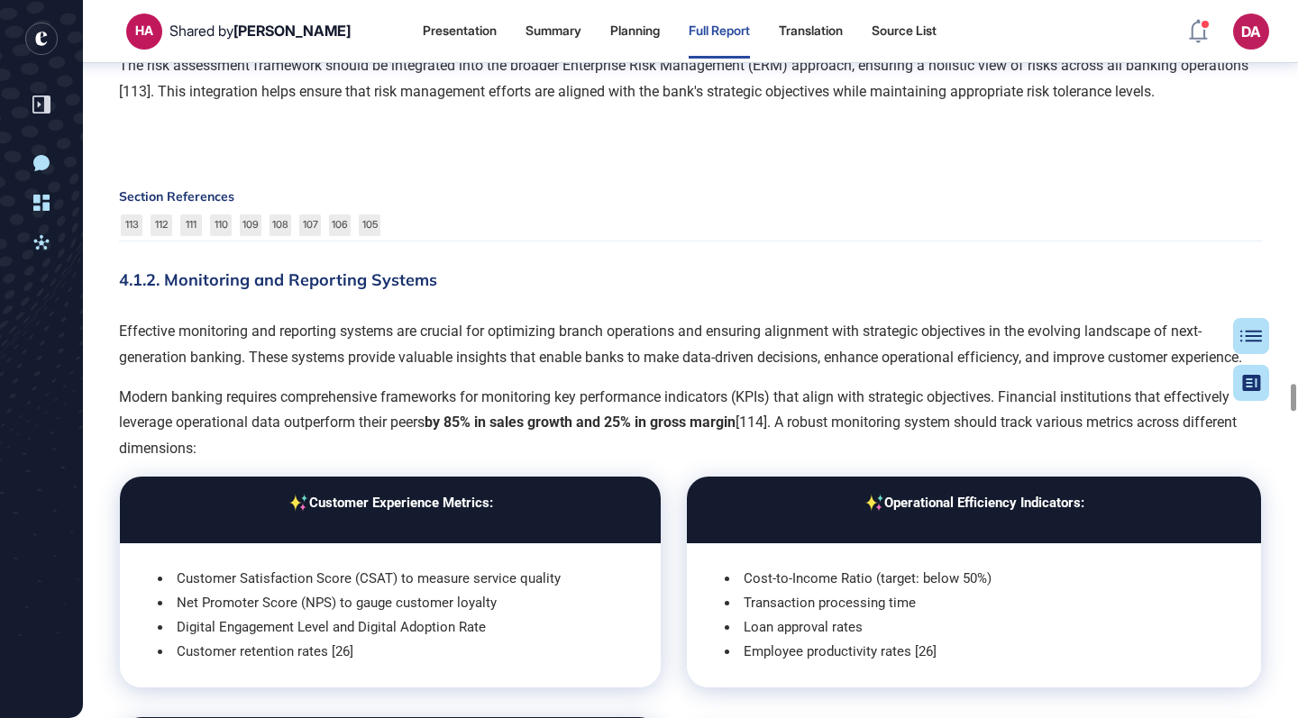
click at [1213, 44] on div "DA Panel Profil İçeriklerim Daha Fazla Veri İste" at bounding box center [1229, 32] width 80 height 36
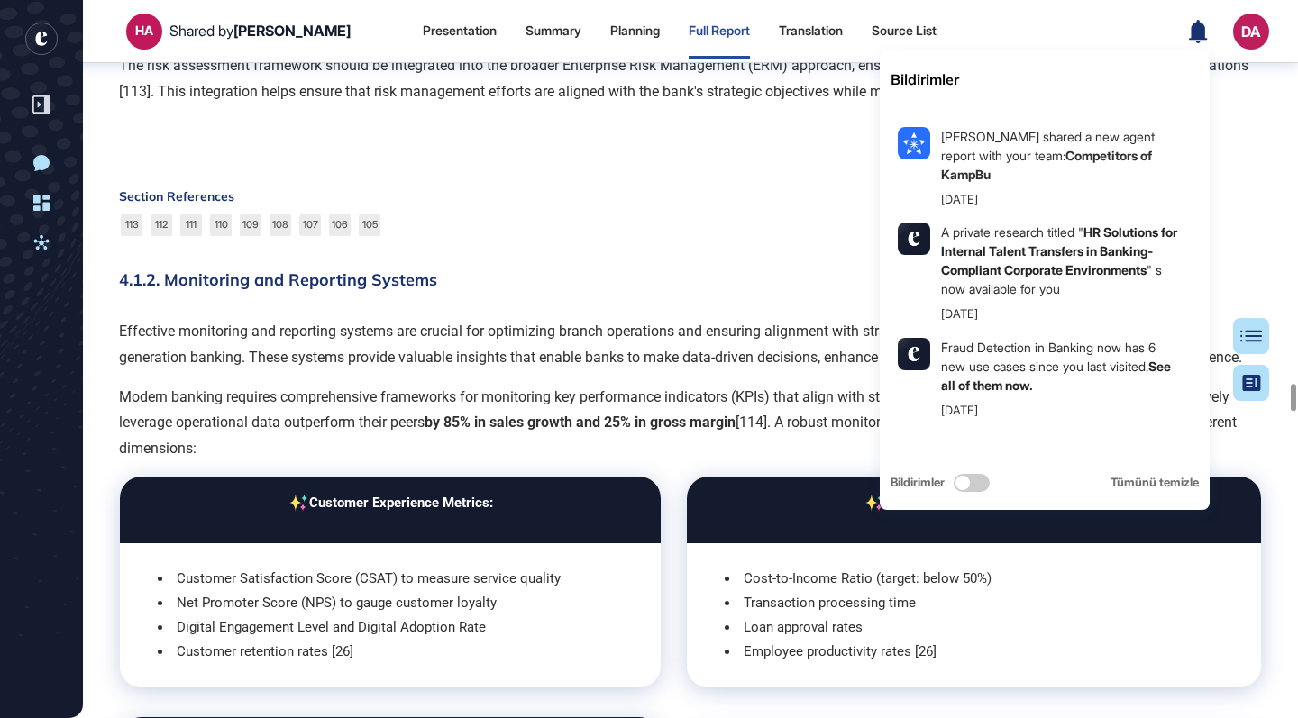
click at [1205, 38] on icon at bounding box center [1198, 30] width 18 height 23
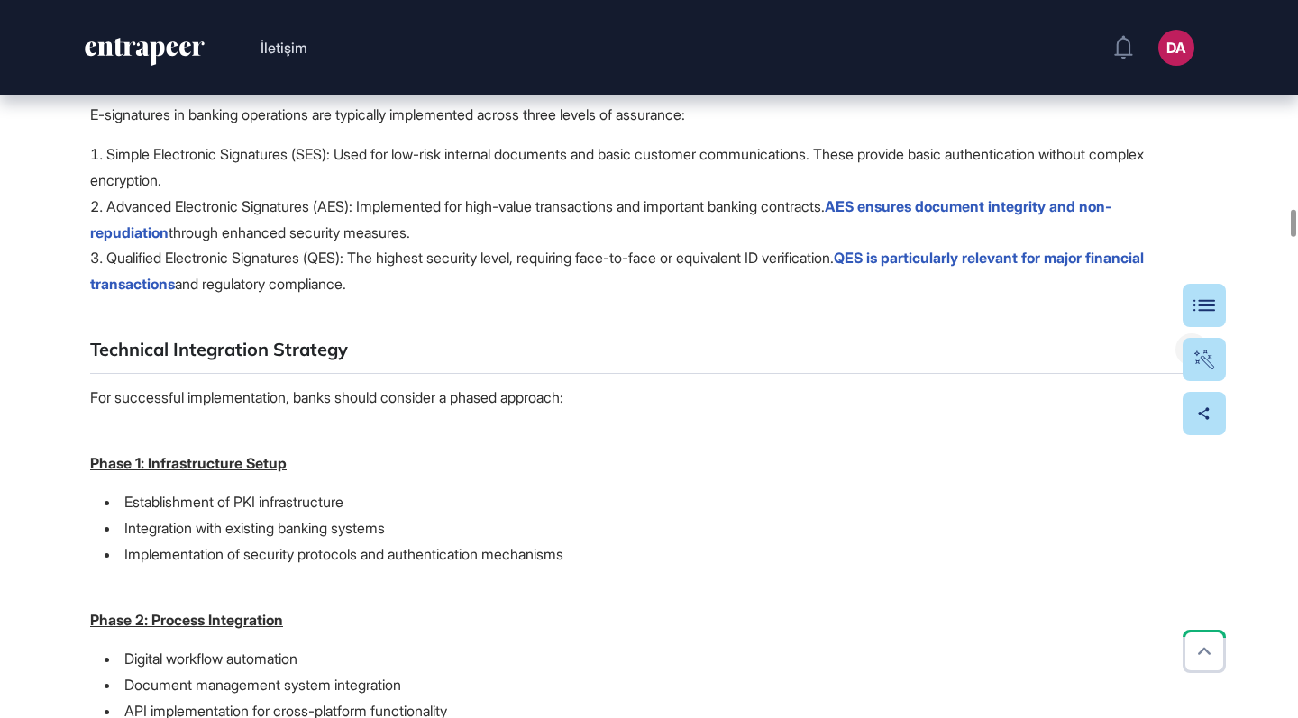
scroll to position [11021, 0]
